Goal: Obtain resource: Download file/media

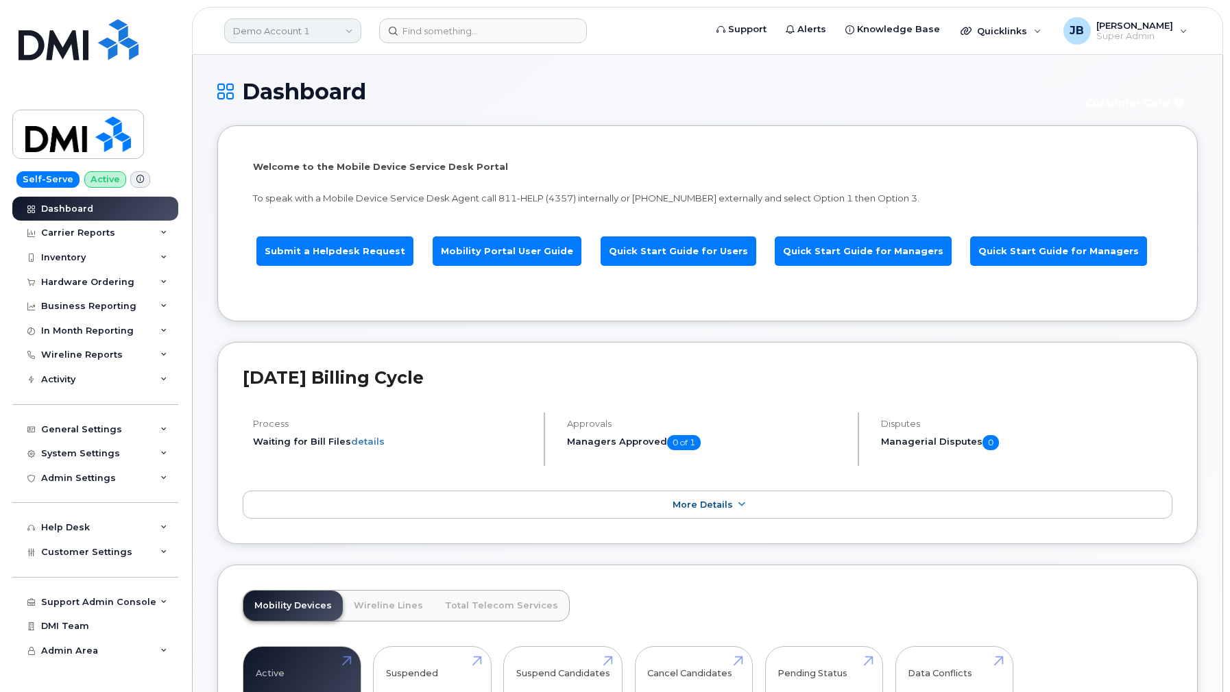
click at [312, 32] on link "Demo Account 1" at bounding box center [292, 31] width 137 height 25
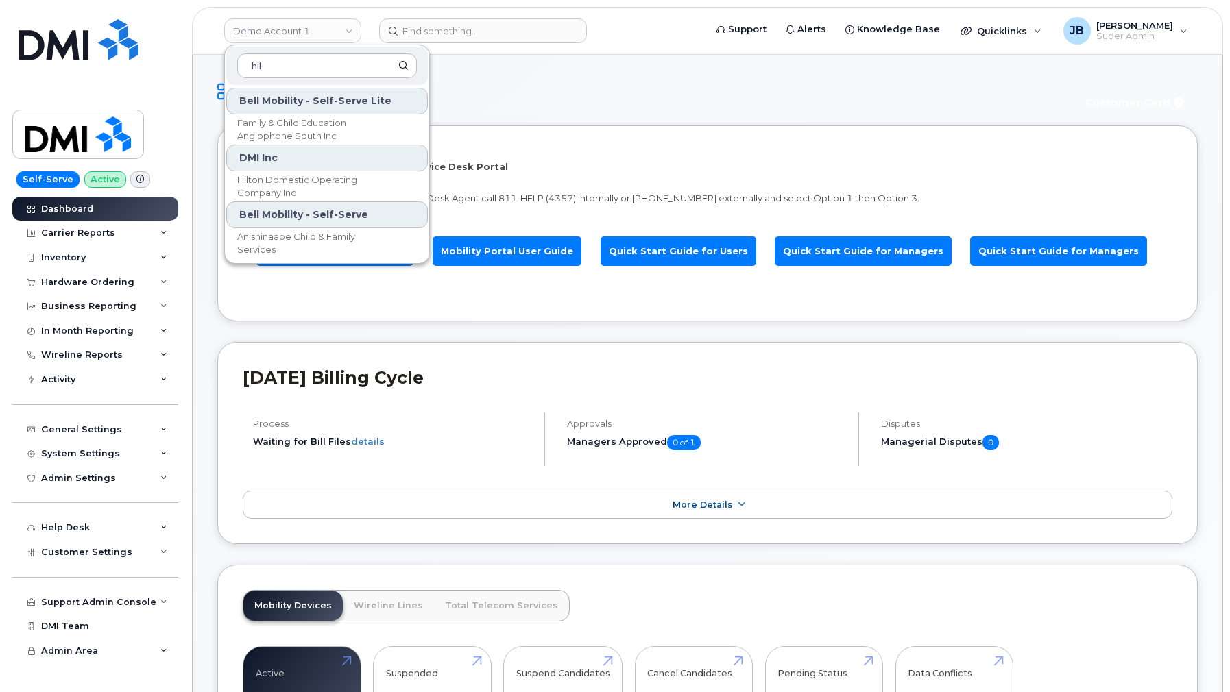
type input "hilt"
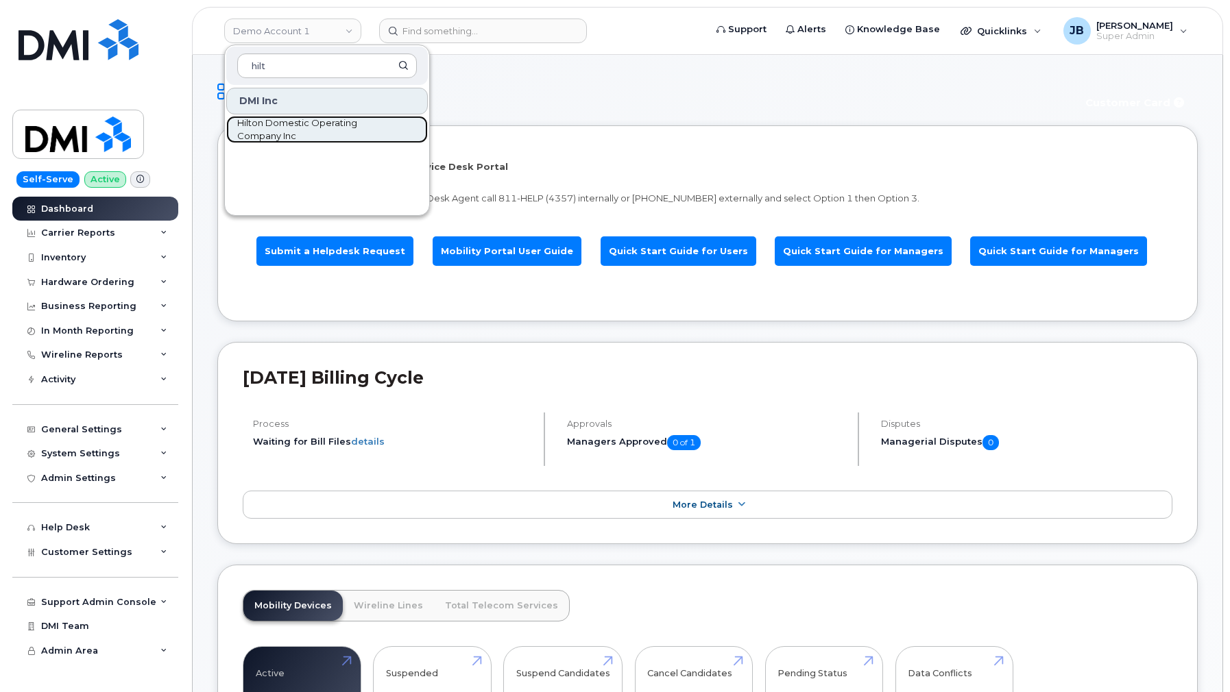
click at [336, 123] on span "Hilton Domestic Operating Company Inc" at bounding box center [316, 130] width 158 height 27
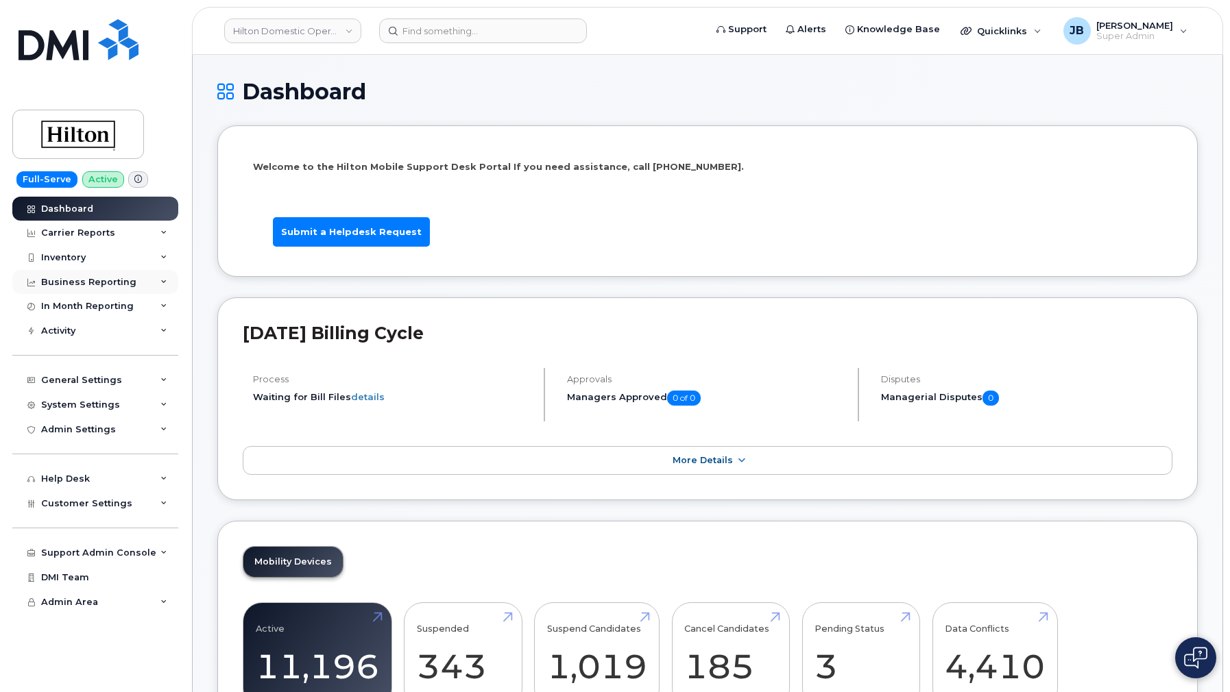
click at [127, 281] on div "Business Reporting" at bounding box center [88, 282] width 95 height 11
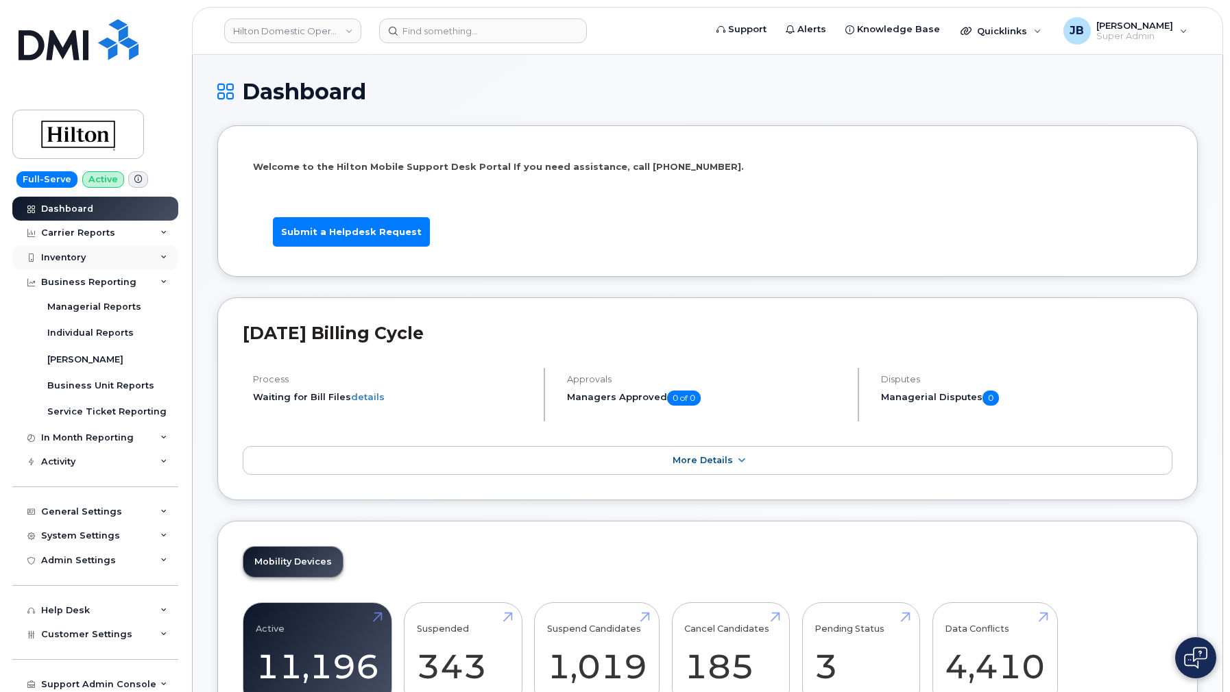
click at [116, 256] on div "Inventory" at bounding box center [95, 257] width 166 height 25
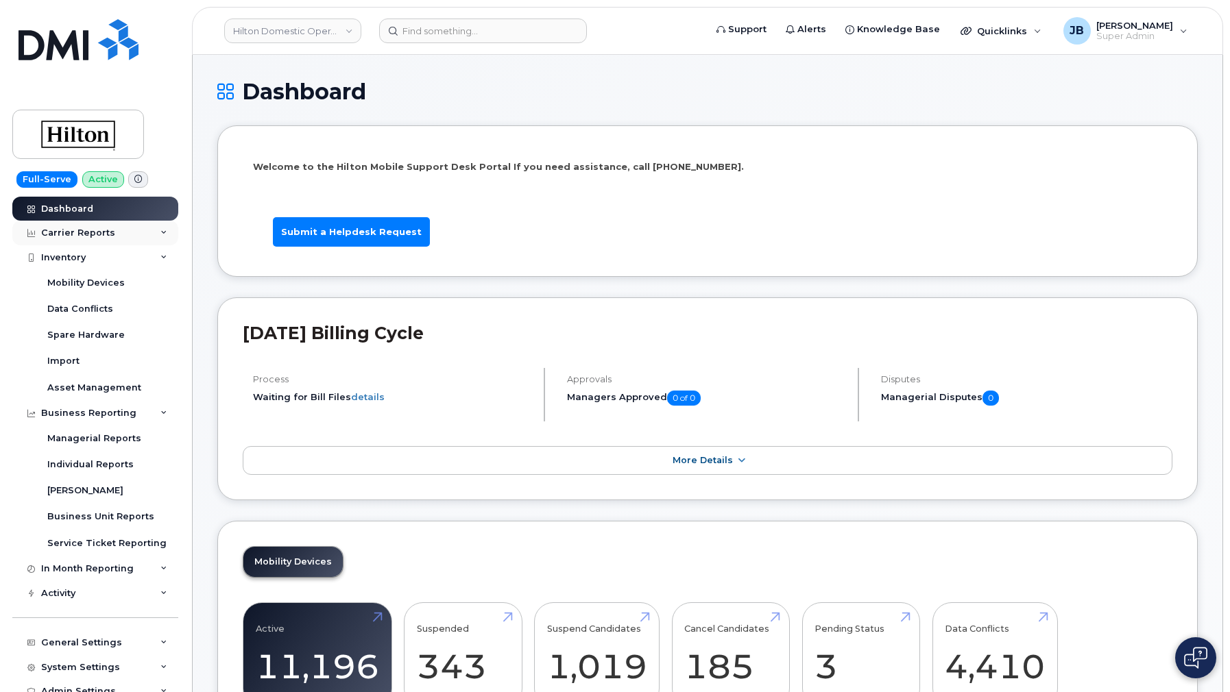
click at [117, 238] on div "Carrier Reports" at bounding box center [95, 233] width 166 height 25
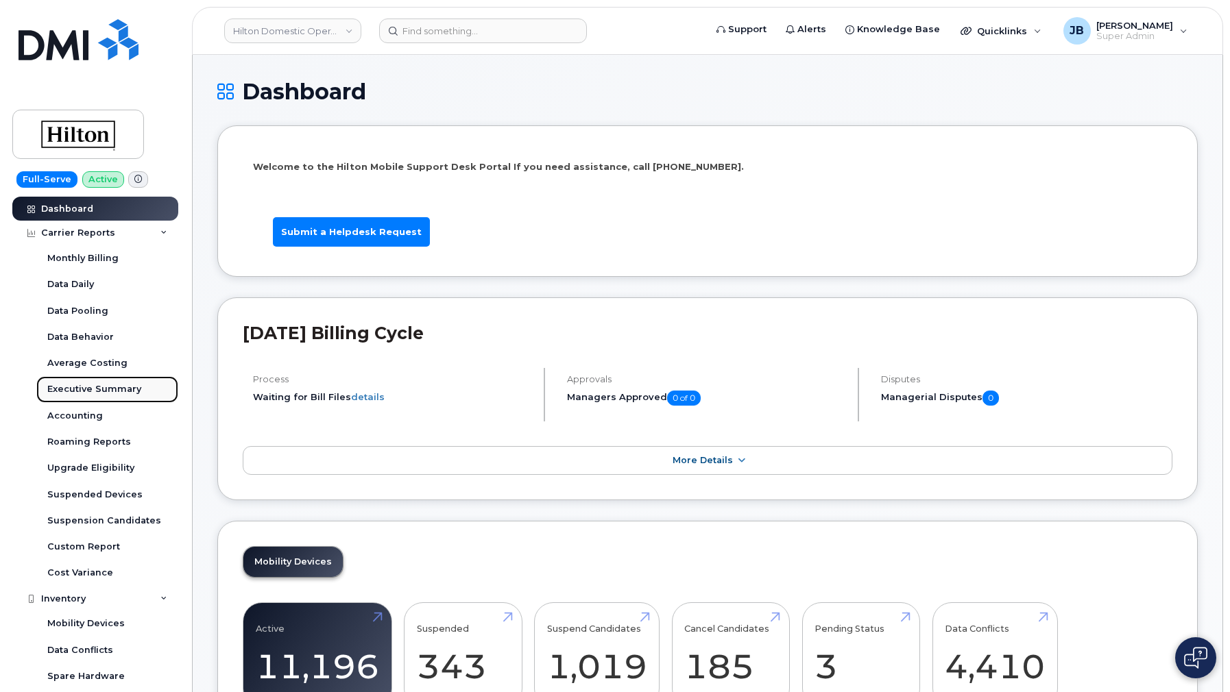
click at [98, 380] on link "Executive Summary" at bounding box center [107, 389] width 142 height 26
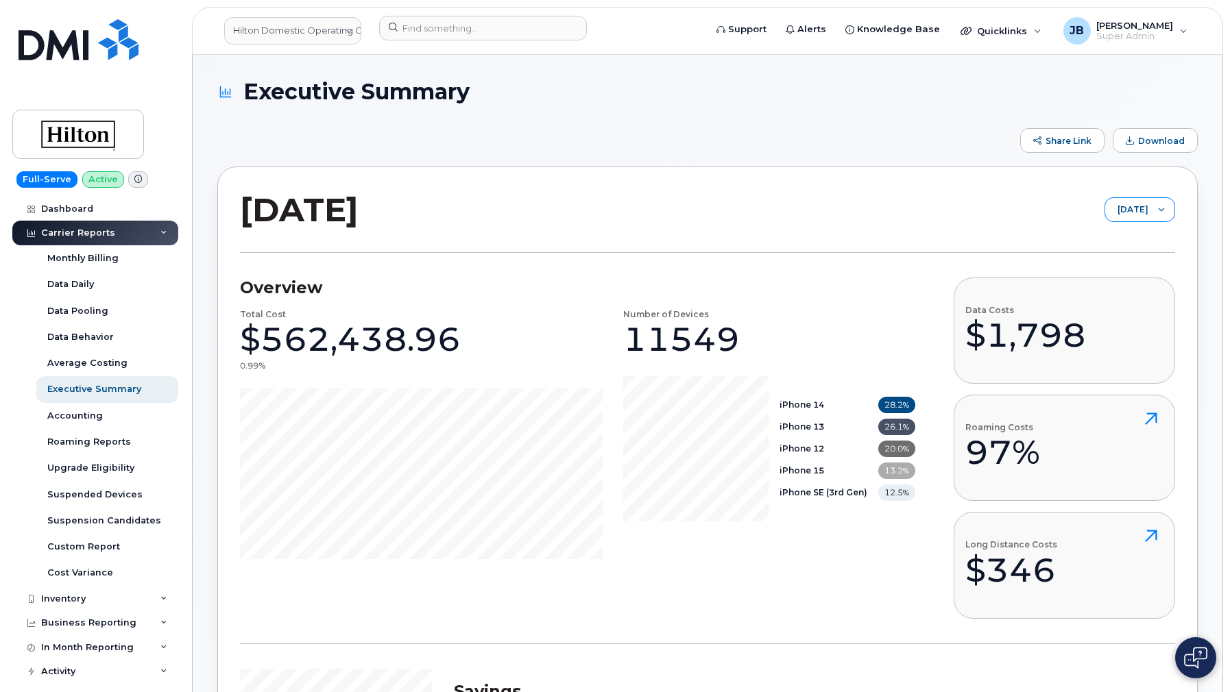
click at [1110, 210] on span "[DATE]" at bounding box center [1126, 210] width 43 height 25
click at [1131, 287] on span "[DATE]" at bounding box center [1121, 286] width 29 height 13
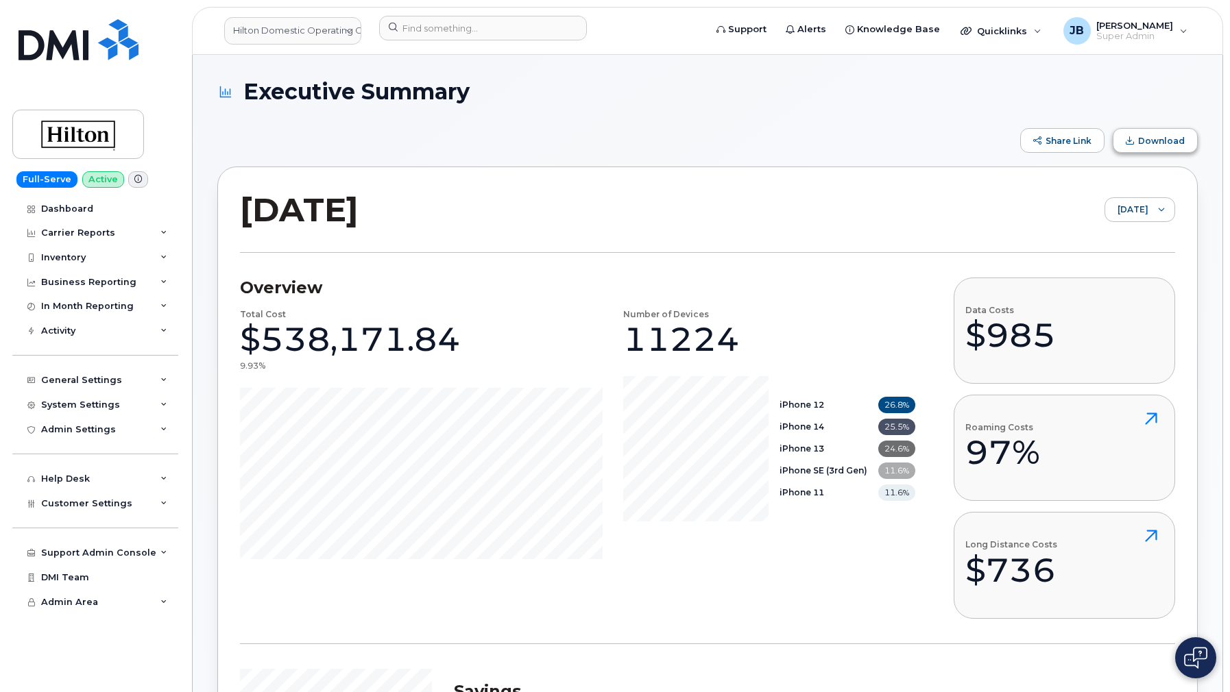
click at [1166, 133] on button "Download" at bounding box center [1154, 140] width 85 height 25
click at [1150, 140] on span "Download" at bounding box center [1161, 141] width 47 height 10
